Goal: Transaction & Acquisition: Purchase product/service

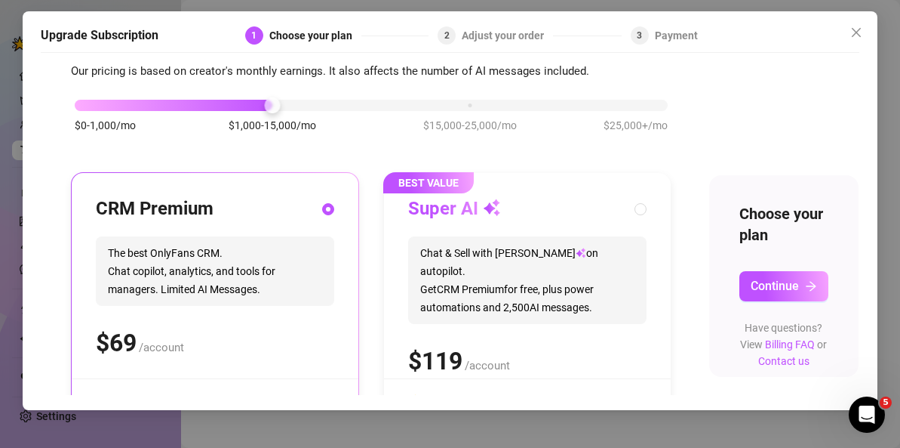
scroll to position [45, 0]
click at [784, 279] on span "Continue" at bounding box center [775, 286] width 48 height 14
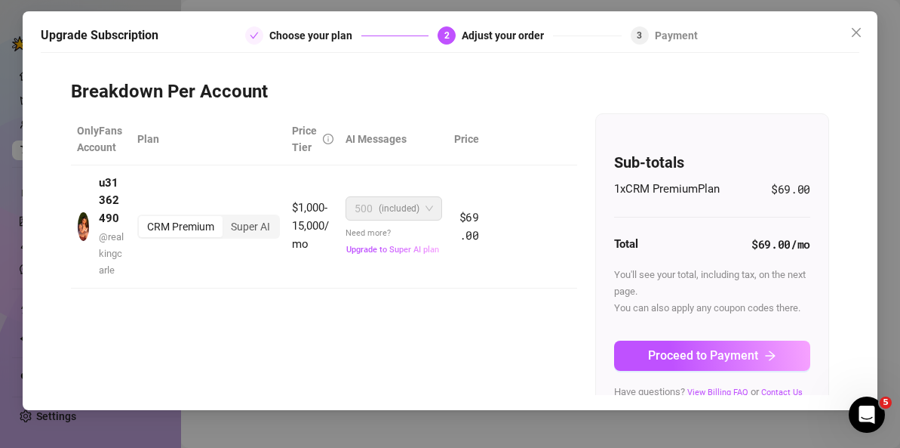
scroll to position [51, 0]
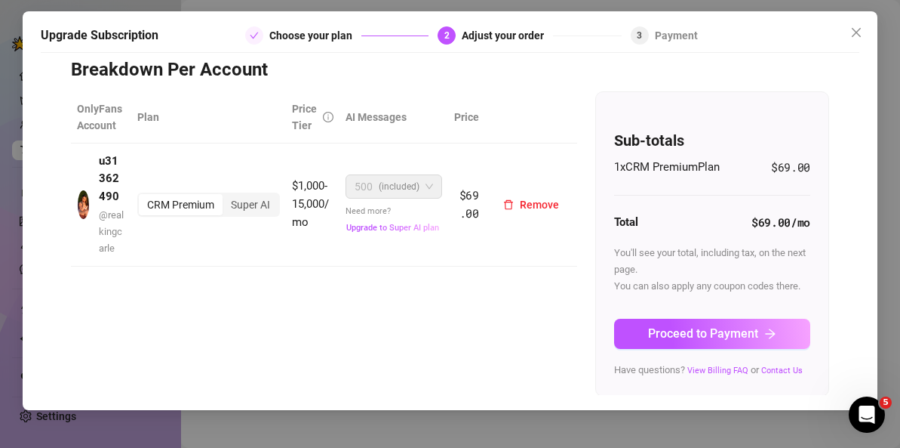
click at [203, 208] on div "CRM Premium" at bounding box center [181, 204] width 84 height 21
click at [143, 196] on input "CRM Premium" at bounding box center [143, 196] width 0 height 0
click at [257, 202] on div "Super AI" at bounding box center [251, 204] width 56 height 21
click at [226, 196] on input "Super AI" at bounding box center [226, 196] width 0 height 0
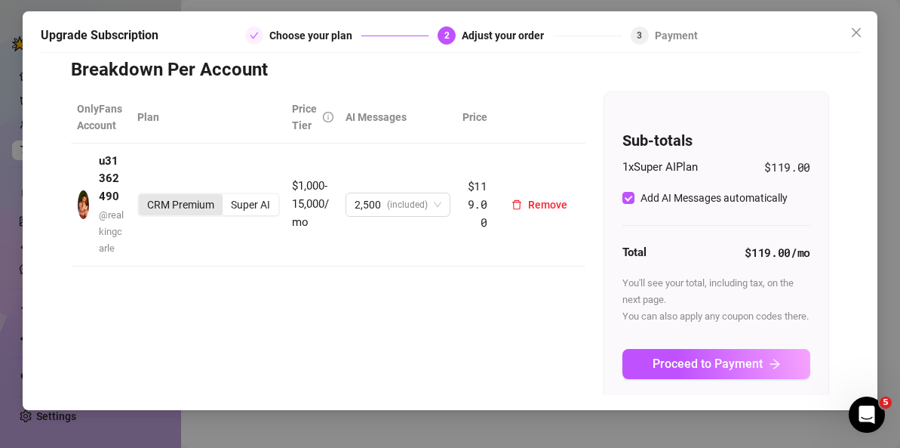
click at [202, 206] on div "CRM Premium" at bounding box center [181, 204] width 84 height 21
click at [143, 196] on input "CRM Premium" at bounding box center [143, 196] width 0 height 0
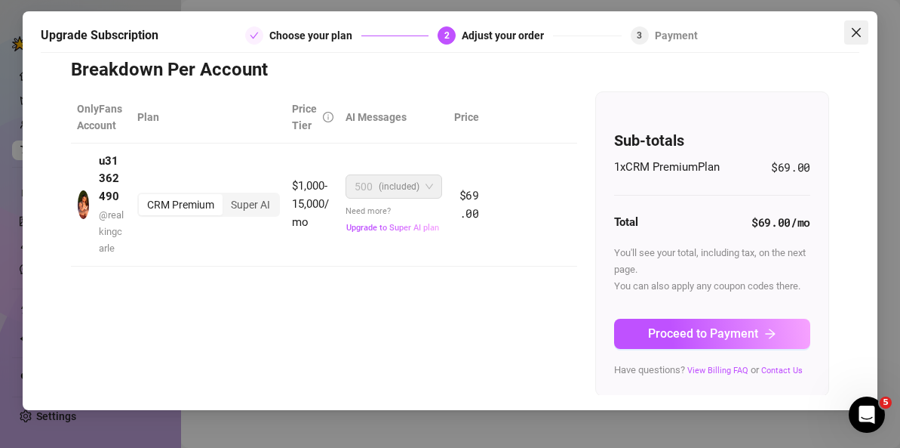
click at [860, 37] on icon "close" at bounding box center [857, 32] width 12 height 12
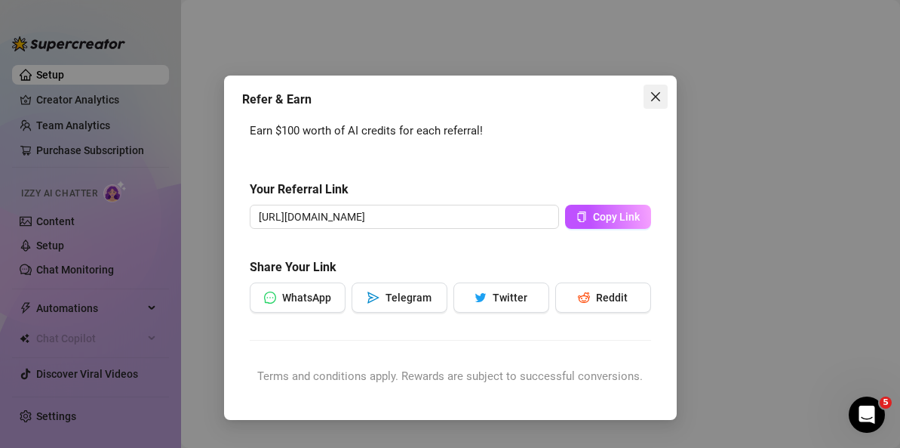
click at [663, 96] on span "Close" at bounding box center [656, 97] width 24 height 12
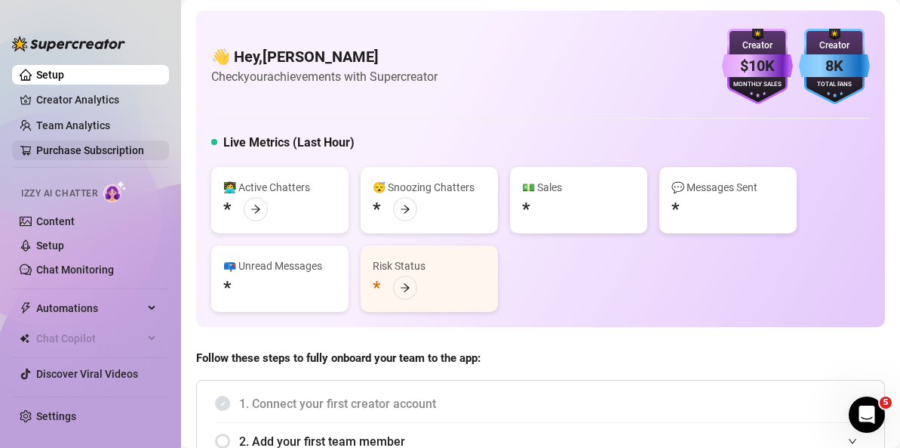
click at [117, 149] on link "Purchase Subscription" at bounding box center [90, 150] width 108 height 12
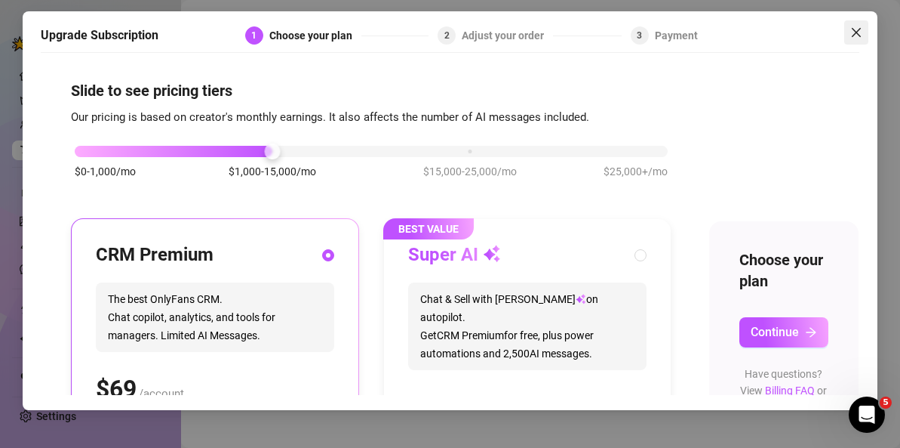
click at [853, 29] on icon "close" at bounding box center [856, 32] width 9 height 9
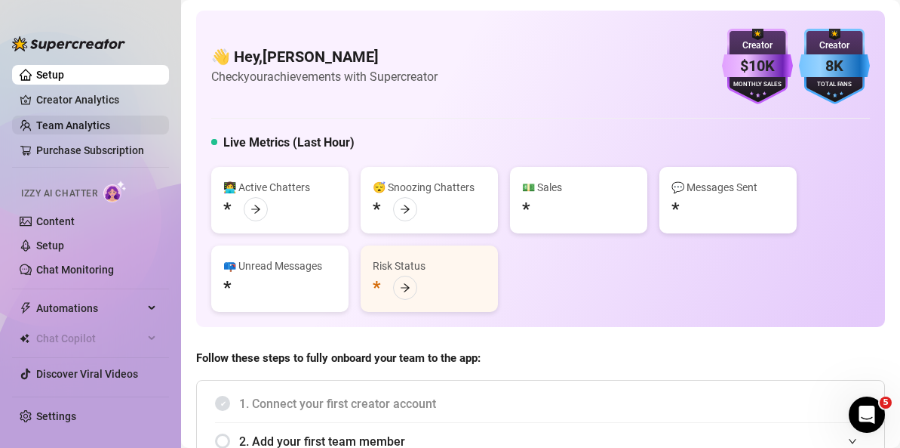
click at [110, 131] on link "Team Analytics" at bounding box center [73, 125] width 74 height 12
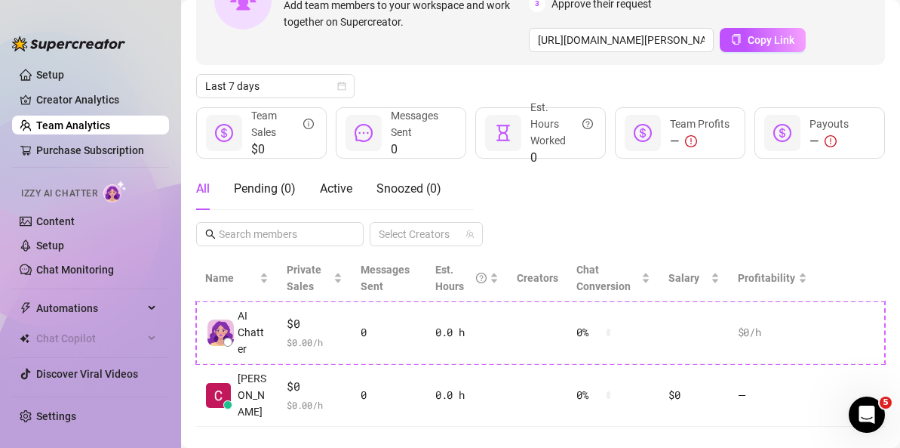
scroll to position [142, 0]
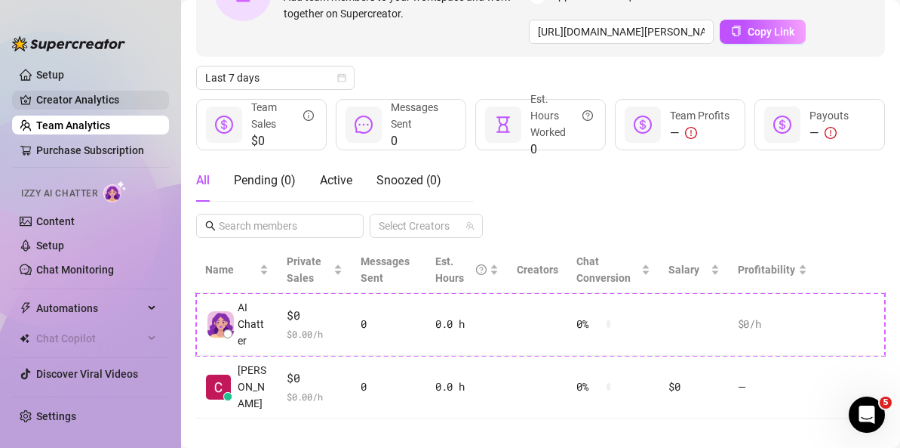
click at [88, 98] on link "Creator Analytics" at bounding box center [96, 100] width 121 height 24
